Goal: Information Seeking & Learning: Learn about a topic

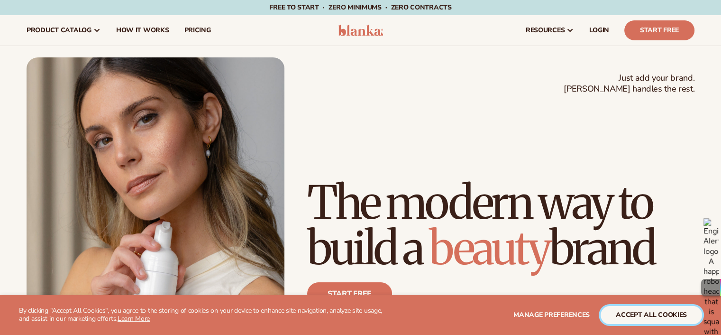
click at [637, 314] on button "accept all cookies" at bounding box center [650, 315] width 101 height 18
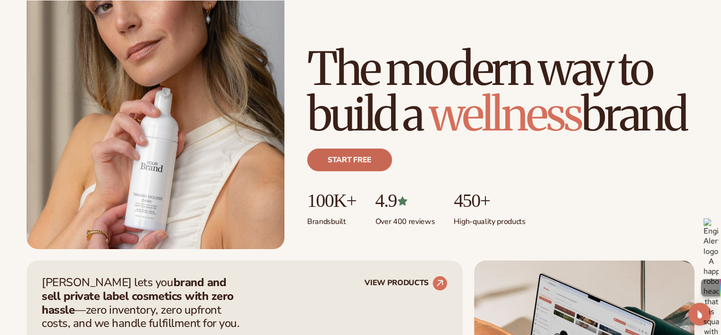
scroll to position [190, 0]
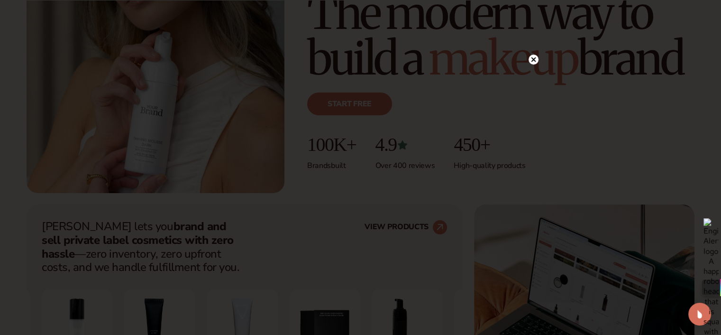
click at [532, 59] on circle at bounding box center [533, 60] width 10 height 10
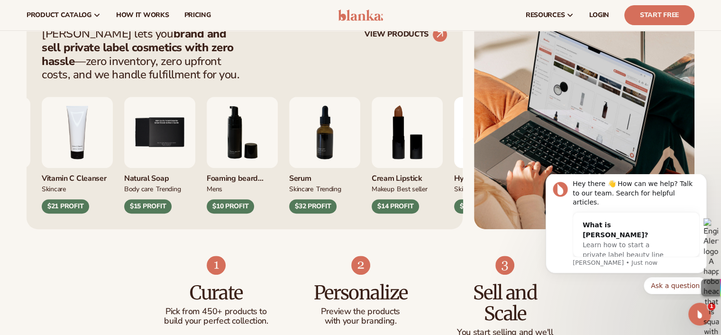
scroll to position [332, 0]
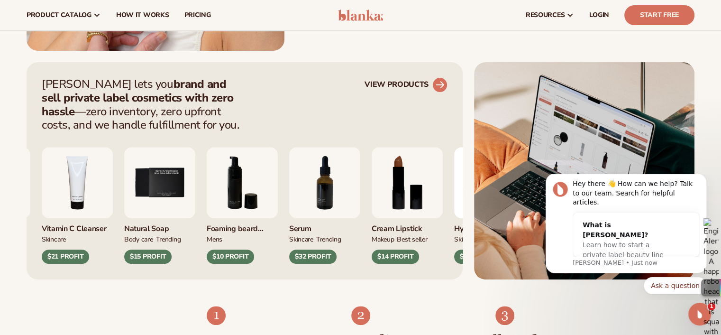
click at [427, 85] on link "VIEW PRODUCTS" at bounding box center [405, 84] width 83 height 15
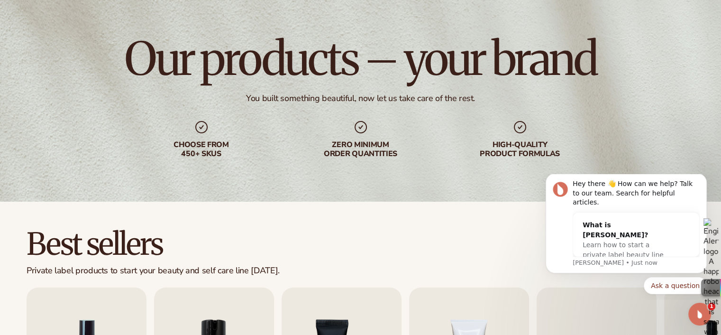
scroll to position [95, 0]
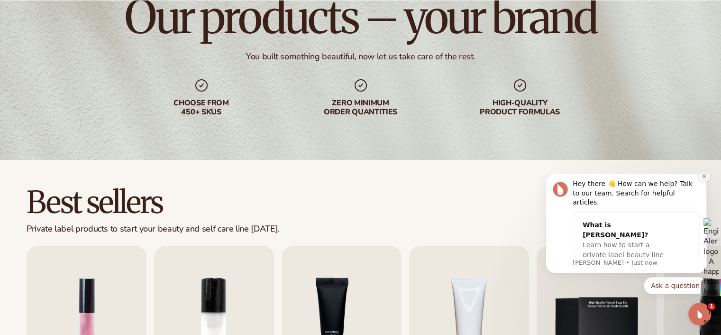
click at [701, 179] on icon "Dismiss notification" at bounding box center [703, 175] width 5 height 5
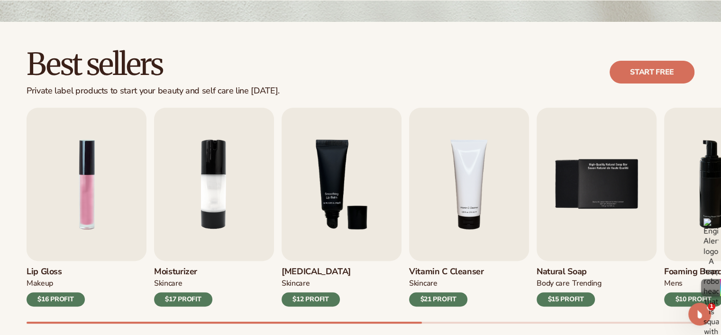
scroll to position [284, 0]
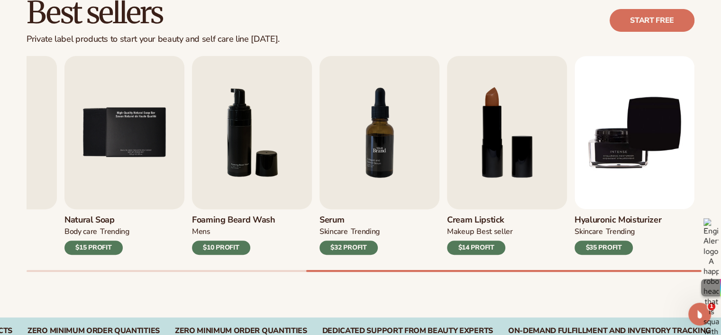
click at [345, 160] on img "7 / 9" at bounding box center [379, 132] width 120 height 153
click at [383, 155] on img "7 / 9" at bounding box center [379, 132] width 120 height 153
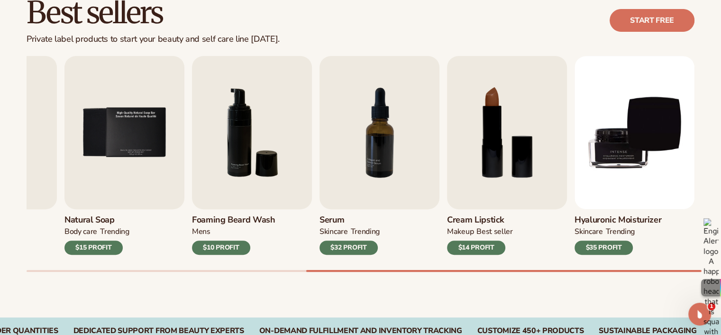
click at [358, 244] on div "$32 PROFIT" at bounding box center [348, 247] width 58 height 14
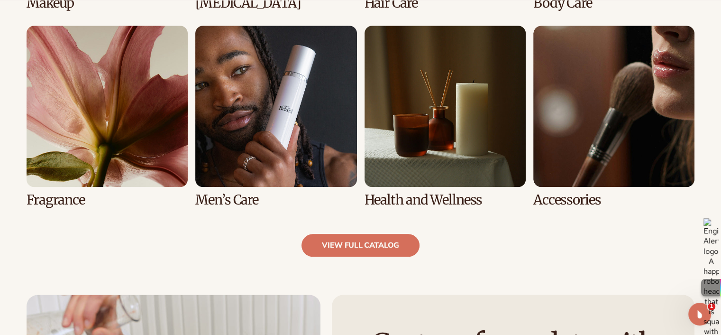
scroll to position [900, 0]
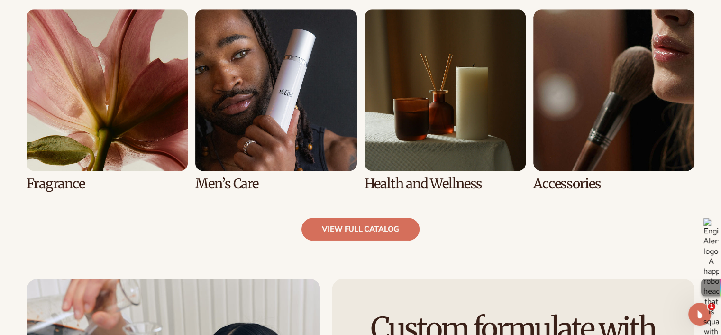
click at [236, 168] on link "6 / 8" at bounding box center [275, 100] width 161 height 182
click at [233, 180] on link "6 / 8" at bounding box center [275, 100] width 161 height 182
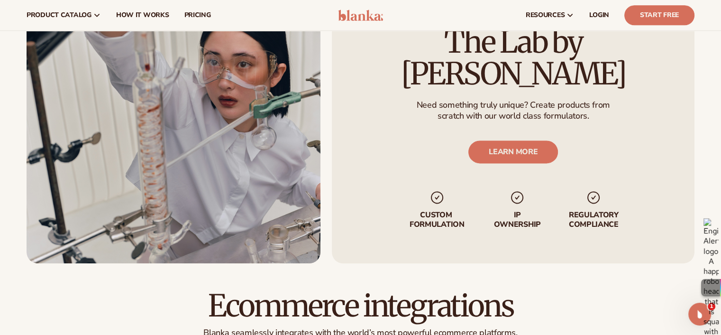
scroll to position [1185, 0]
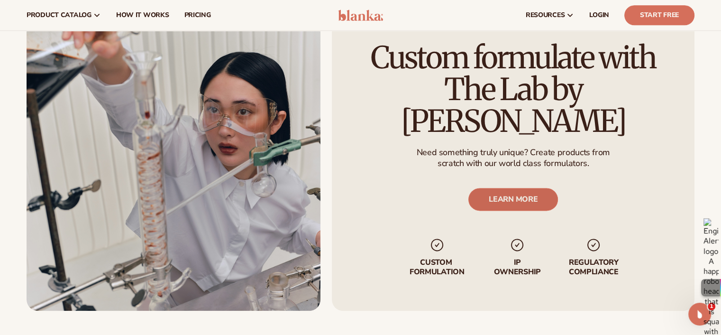
click at [510, 188] on link "LEARN MORE" at bounding box center [513, 199] width 90 height 23
